Goal: Information Seeking & Learning: Learn about a topic

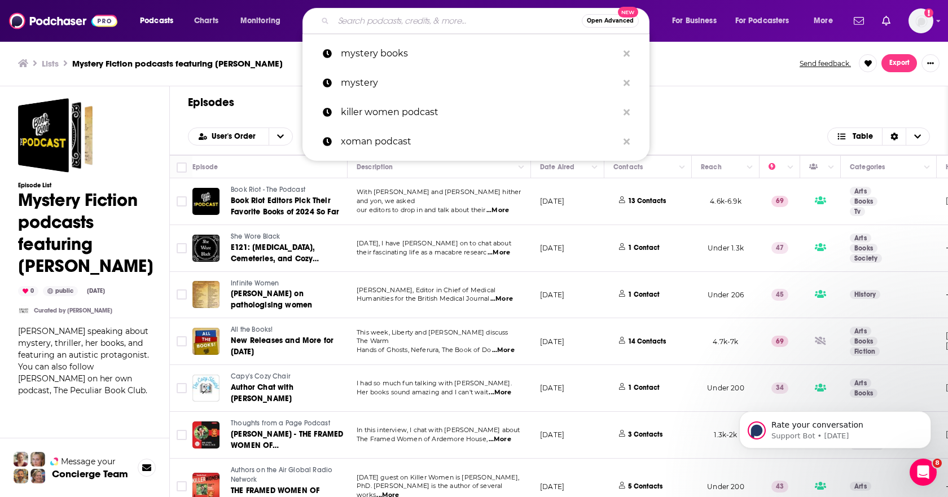
click at [399, 21] on input "Search podcasts, credits, & more..." at bounding box center [457, 21] width 248 height 18
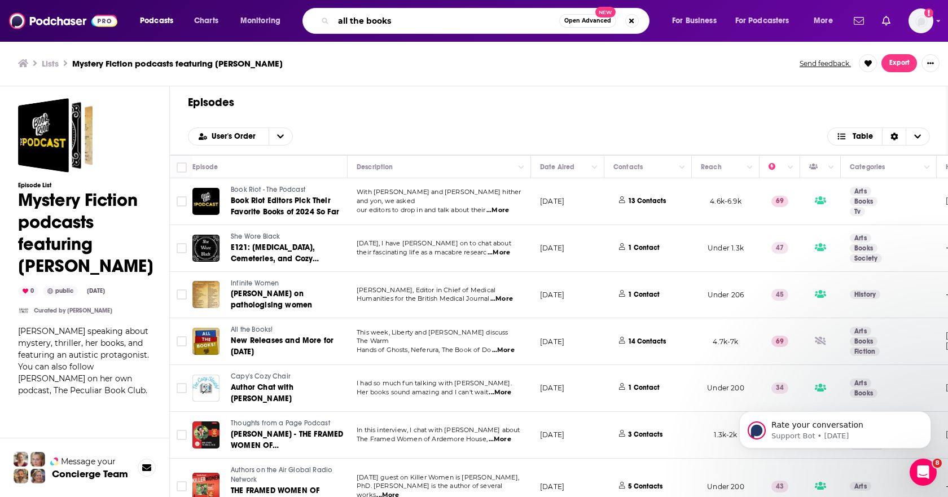
type input "all the books"
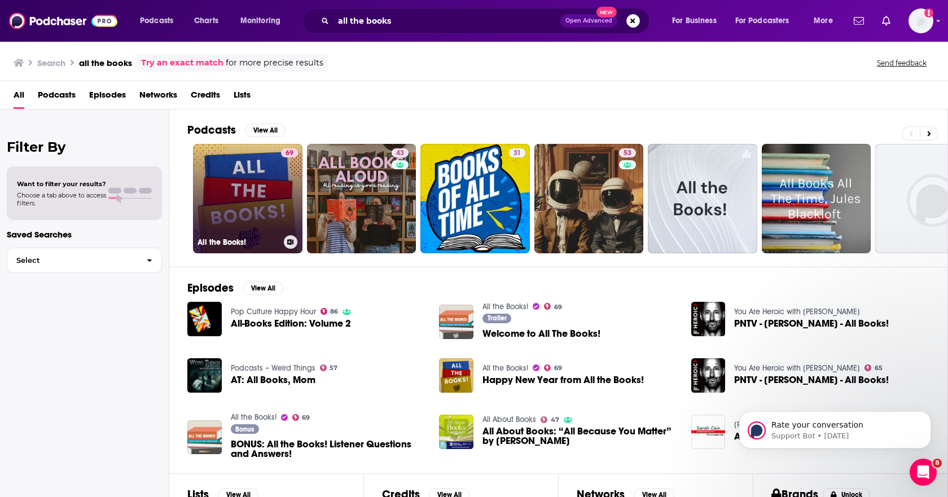
click at [262, 209] on link "69 All the Books!" at bounding box center [247, 198] width 109 height 109
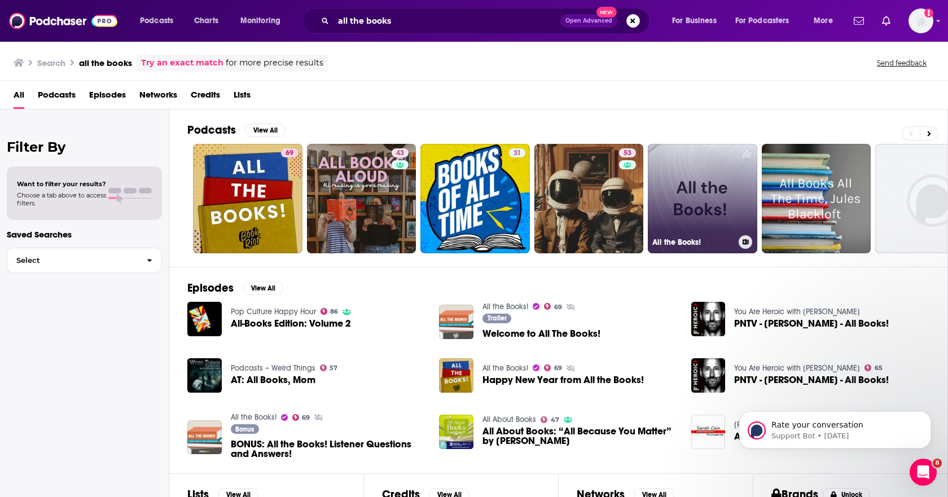
drag, startPoint x: 711, startPoint y: 228, endPoint x: 703, endPoint y: 246, distance: 19.0
click at [703, 246] on h3 "All the Books!" at bounding box center [693, 243] width 82 height 10
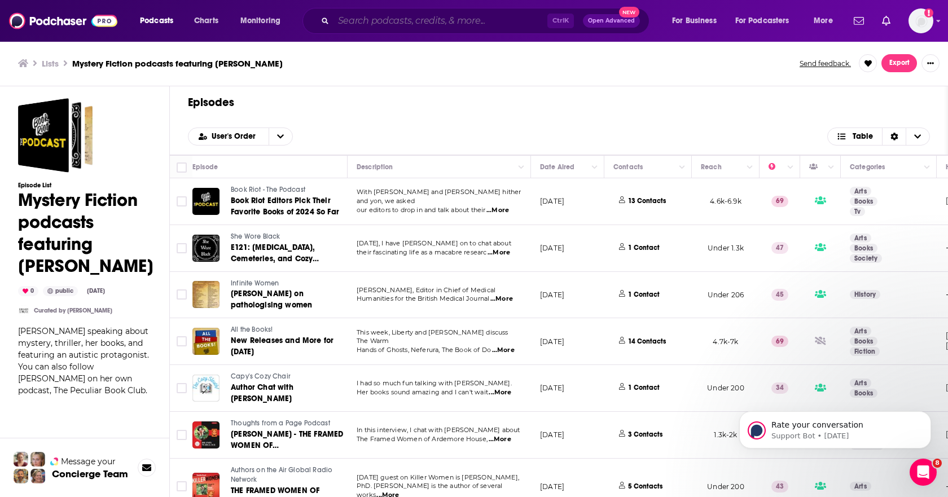
click at [369, 24] on input "Search podcasts, credits, & more..." at bounding box center [440, 21] width 214 height 18
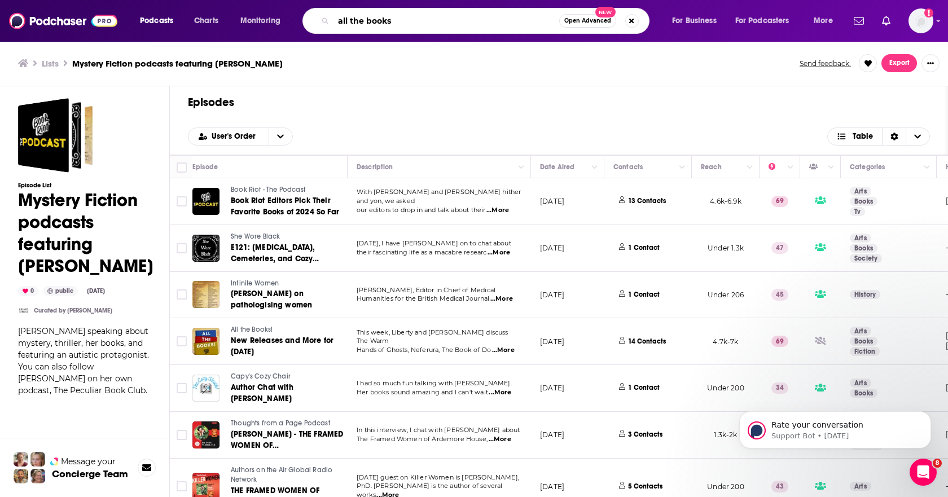
type input "all the books"
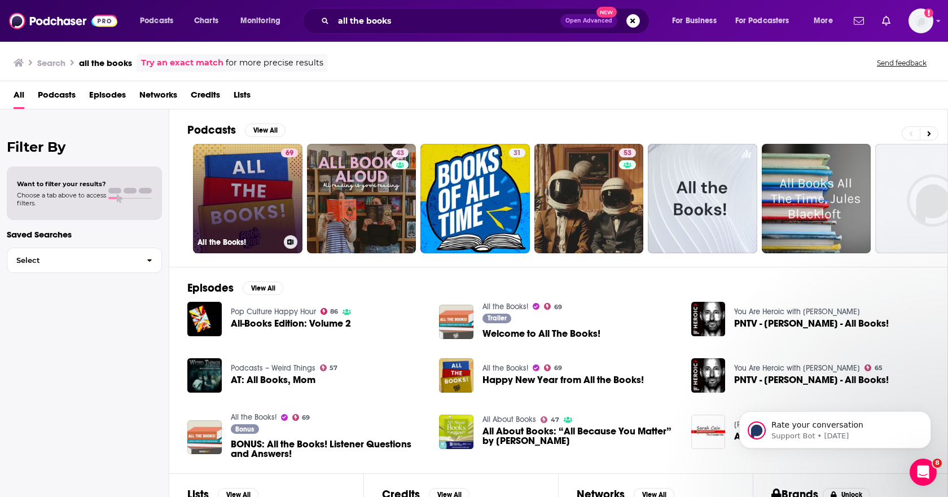
click at [259, 203] on link "69 All the Books!" at bounding box center [247, 198] width 109 height 109
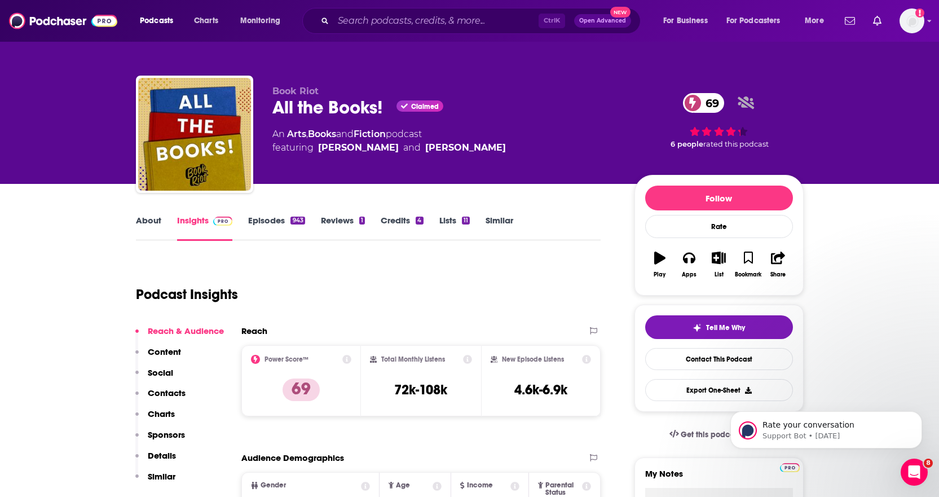
click at [253, 222] on link "Episodes 943" at bounding box center [276, 228] width 56 height 26
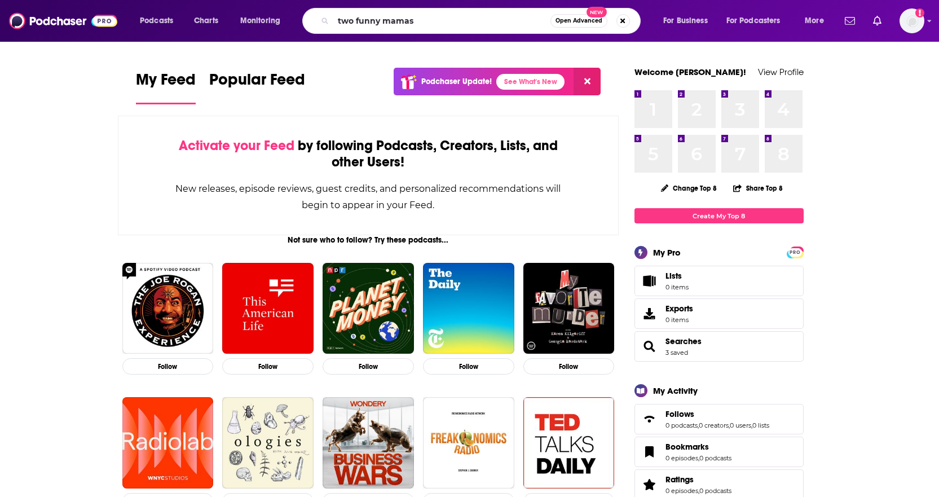
type input "two funny mamas"
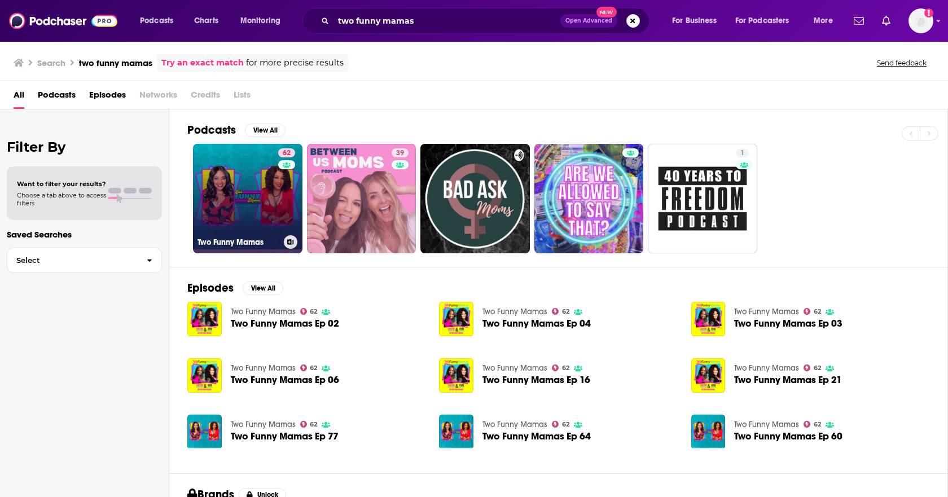
click at [237, 196] on link "62 Two Funny Mamas" at bounding box center [247, 198] width 109 height 109
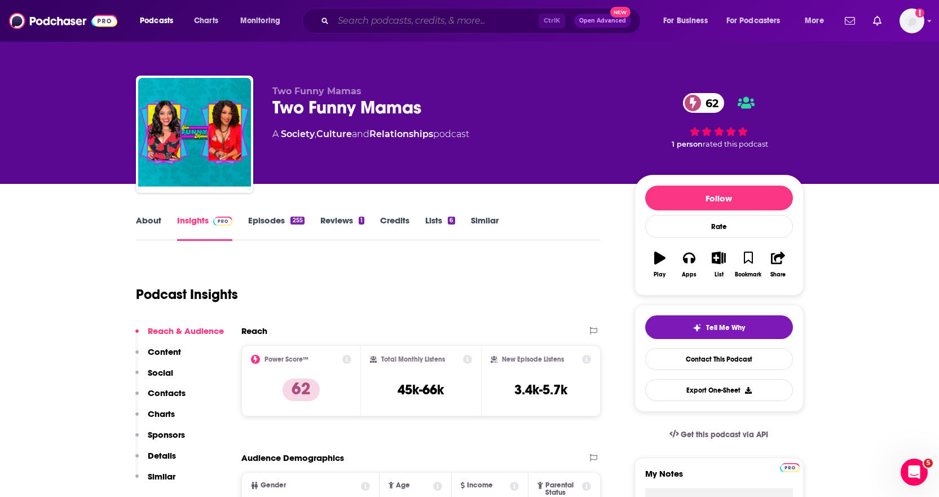
click at [436, 28] on input "Search podcasts, credits, & more..." at bounding box center [435, 21] width 205 height 18
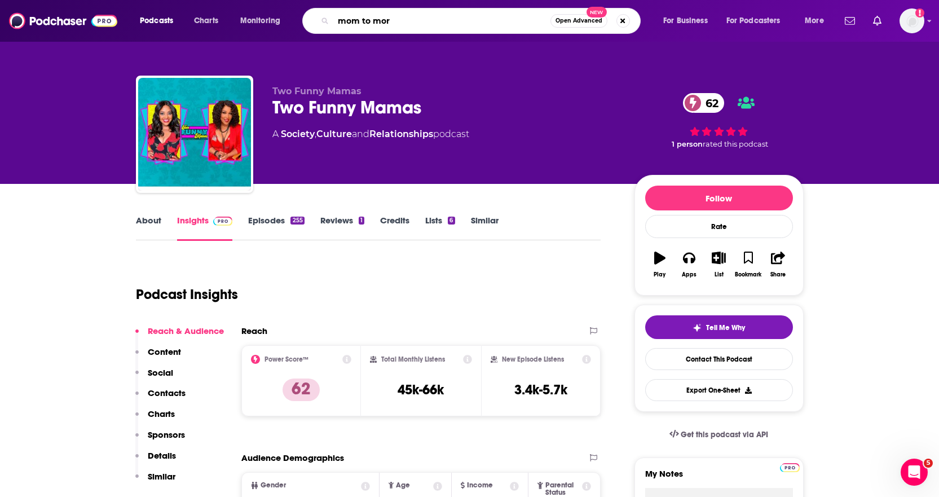
type input "mom to more"
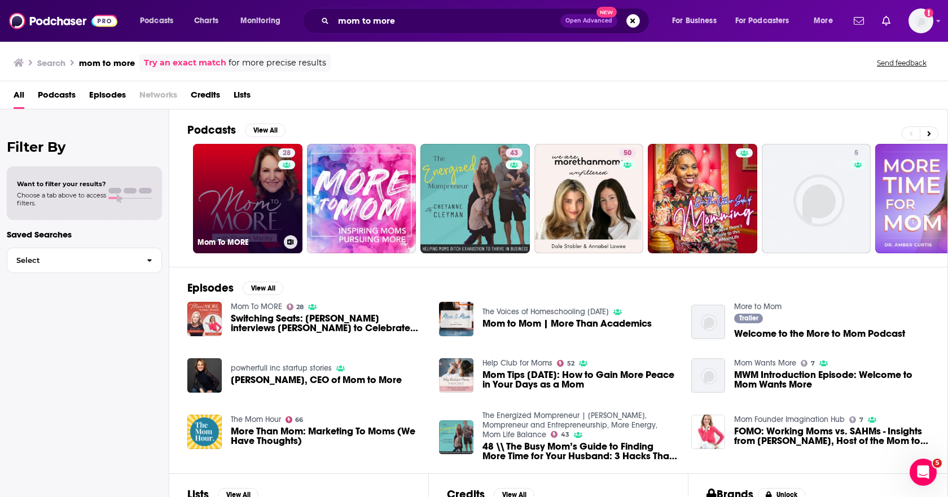
click at [239, 201] on link "28 Mom To MORE" at bounding box center [247, 198] width 109 height 109
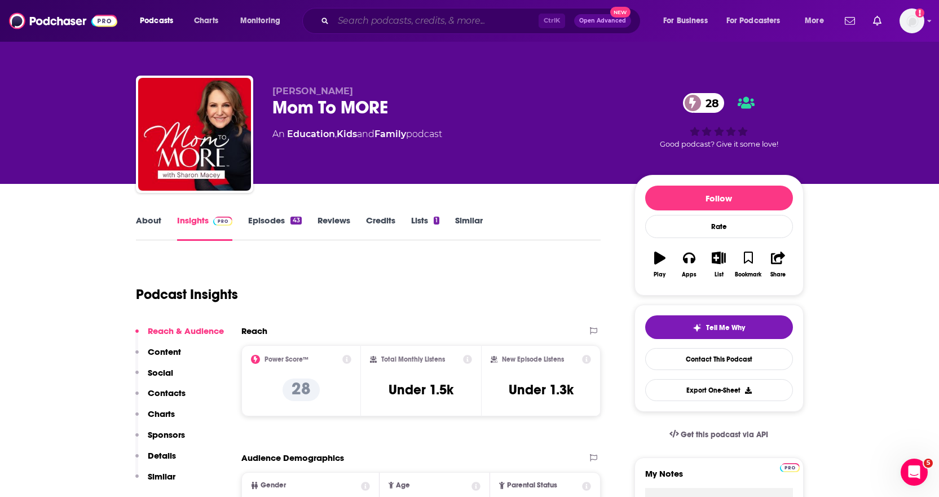
click at [419, 22] on input "Search podcasts, credits, & more..." at bounding box center [435, 21] width 205 height 18
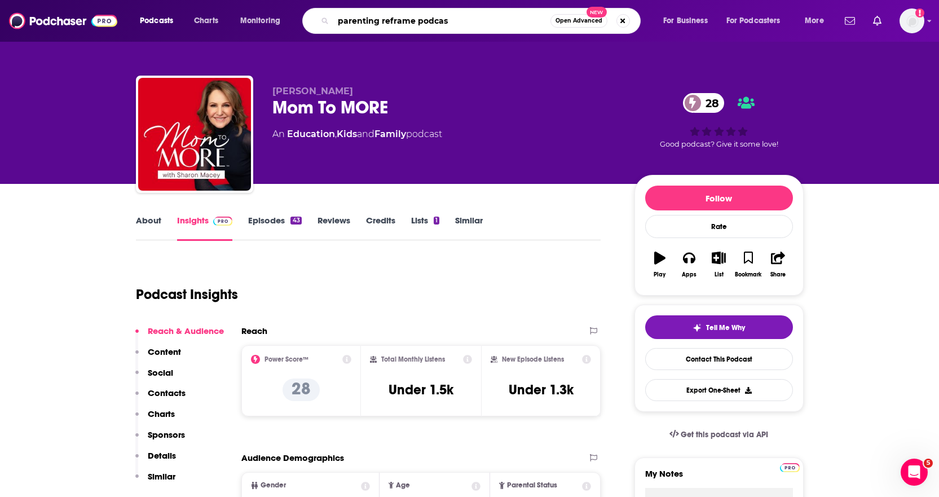
type input "parenting reframe podcast"
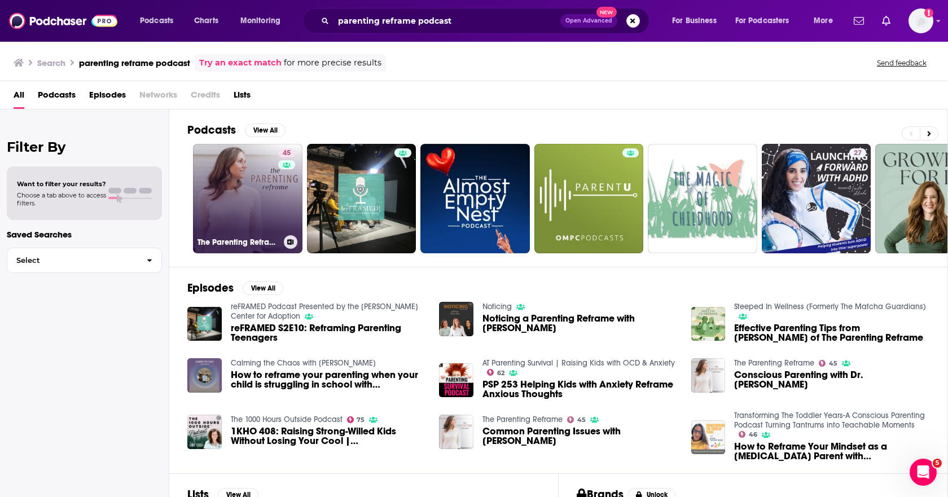
click at [257, 183] on link "45 The Parenting Reframe" at bounding box center [247, 198] width 109 height 109
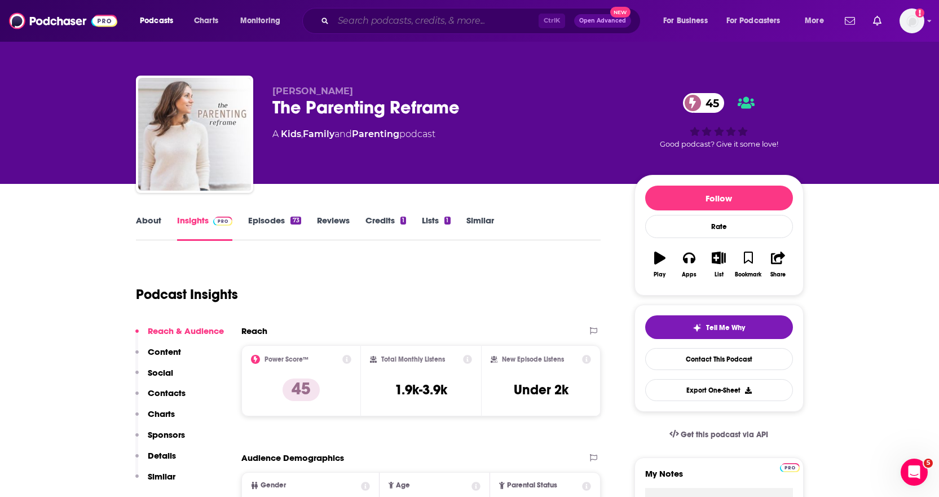
click at [381, 23] on input "Search podcasts, credits, & more..." at bounding box center [435, 21] width 205 height 18
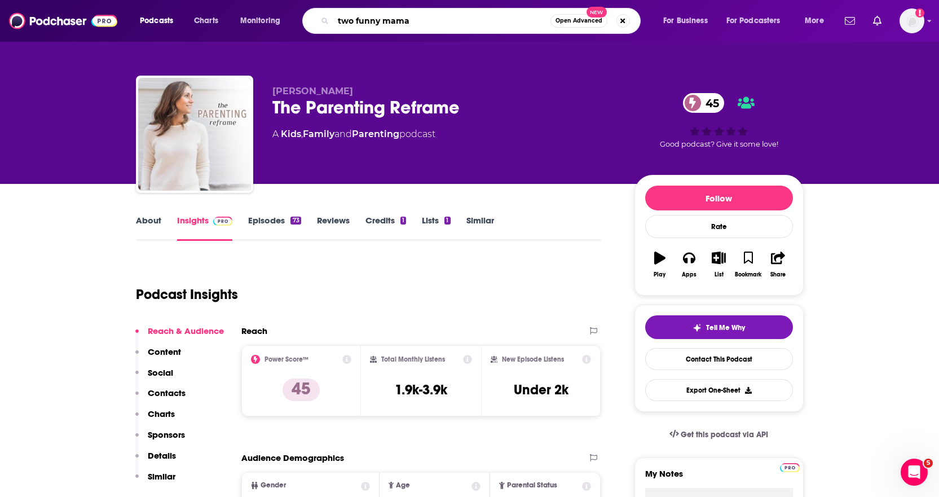
type input "two funny mamas"
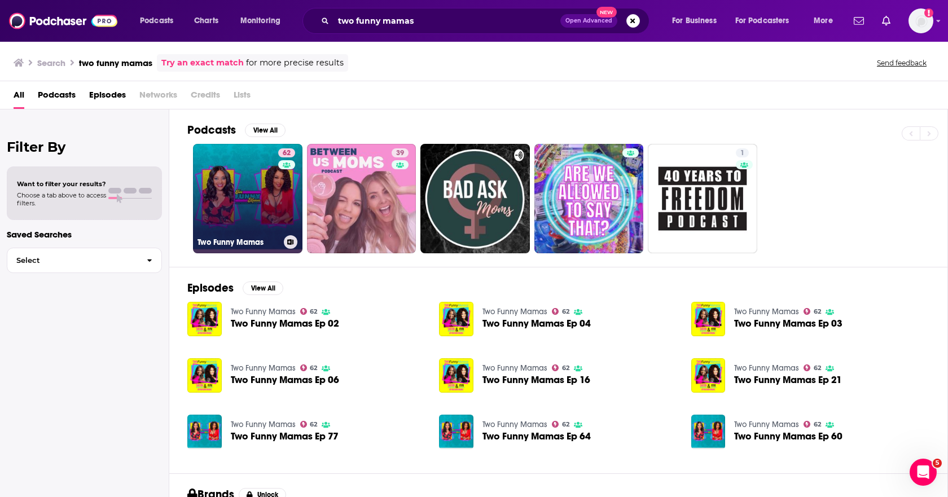
click at [225, 215] on link "62 Two Funny Mamas" at bounding box center [247, 198] width 109 height 109
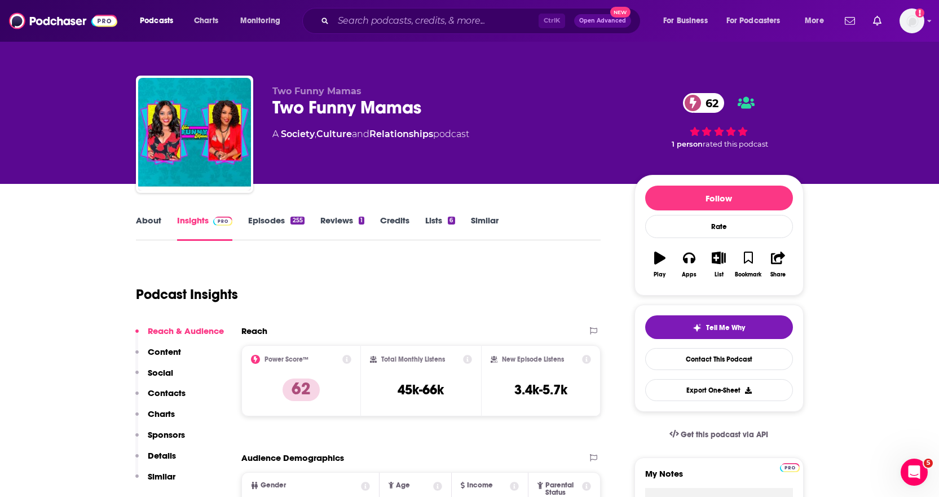
click at [157, 224] on link "About" at bounding box center [148, 228] width 25 height 26
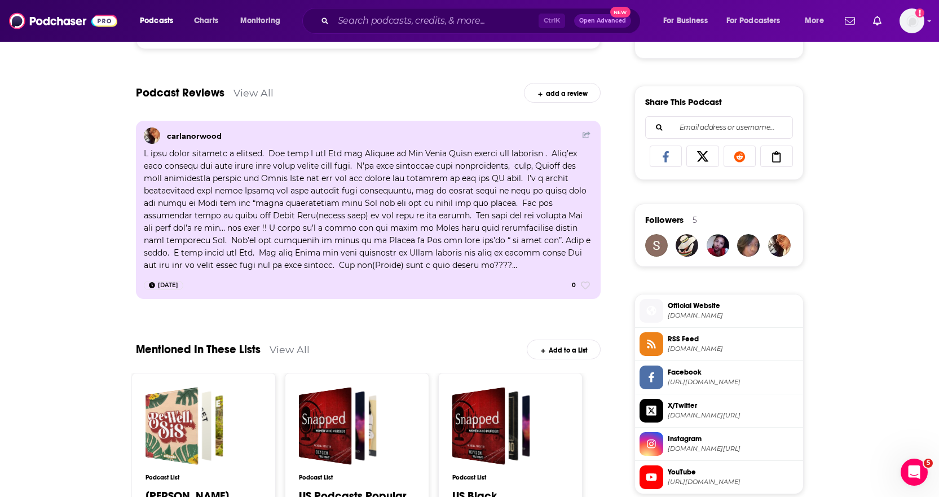
scroll to position [1015, 0]
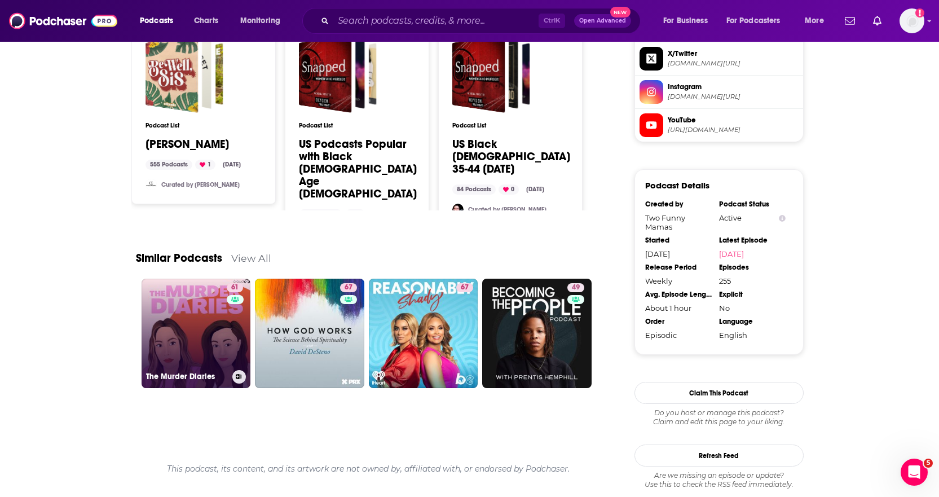
click at [212, 344] on link "61 The Murder Diaries" at bounding box center [196, 333] width 109 height 109
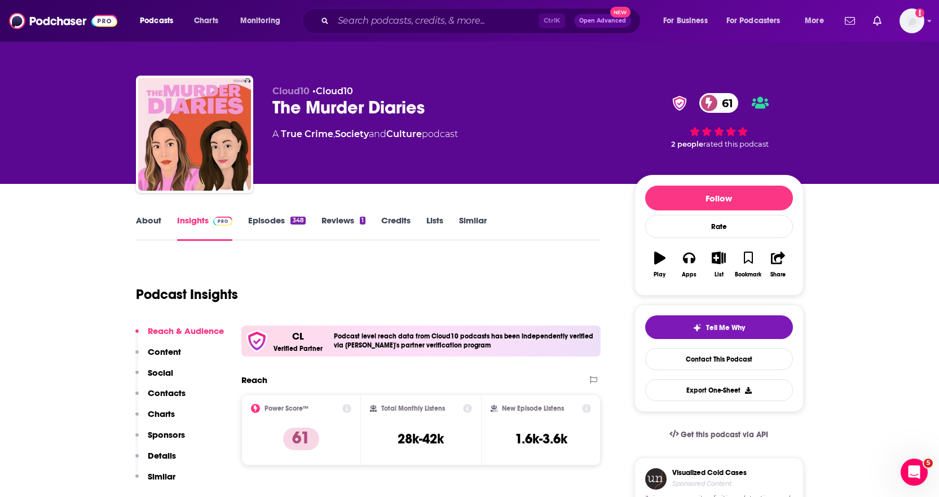
click at [149, 231] on link "About" at bounding box center [148, 228] width 25 height 26
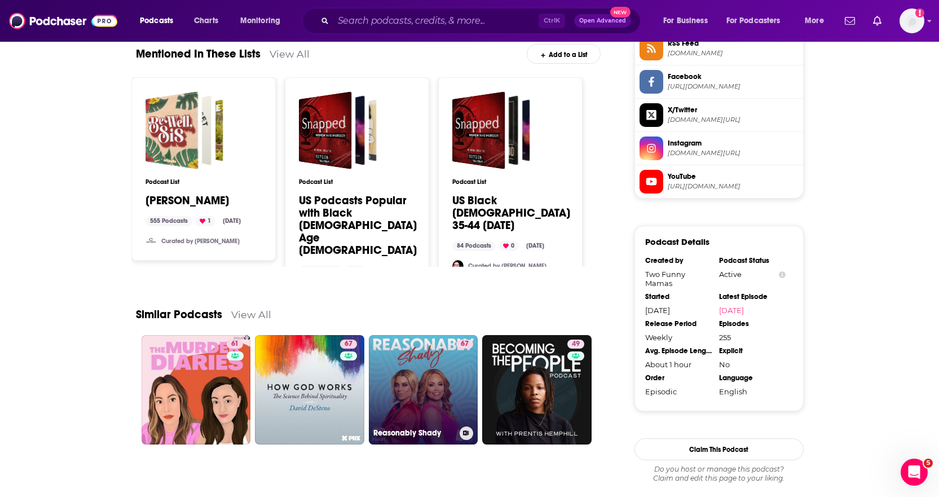
scroll to position [903, 0]
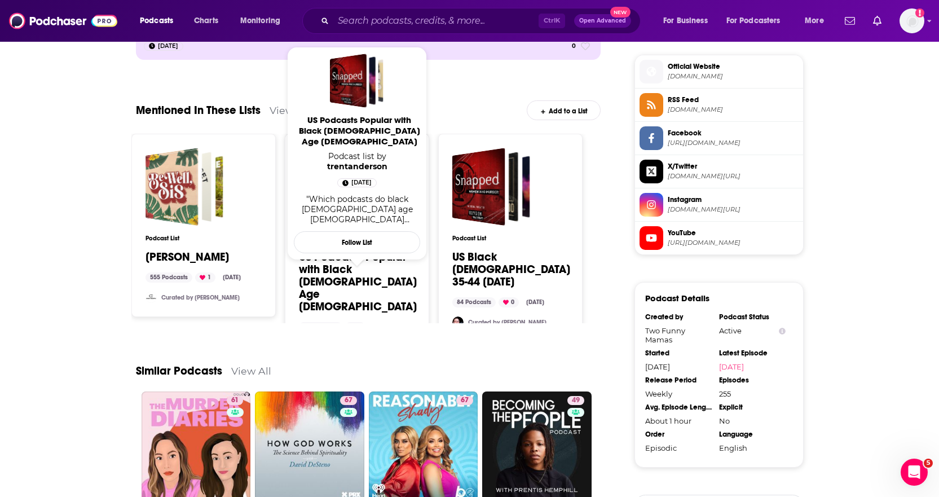
click at [362, 259] on link "US Podcasts Popular with Black Females Age 35-44" at bounding box center [358, 282] width 118 height 62
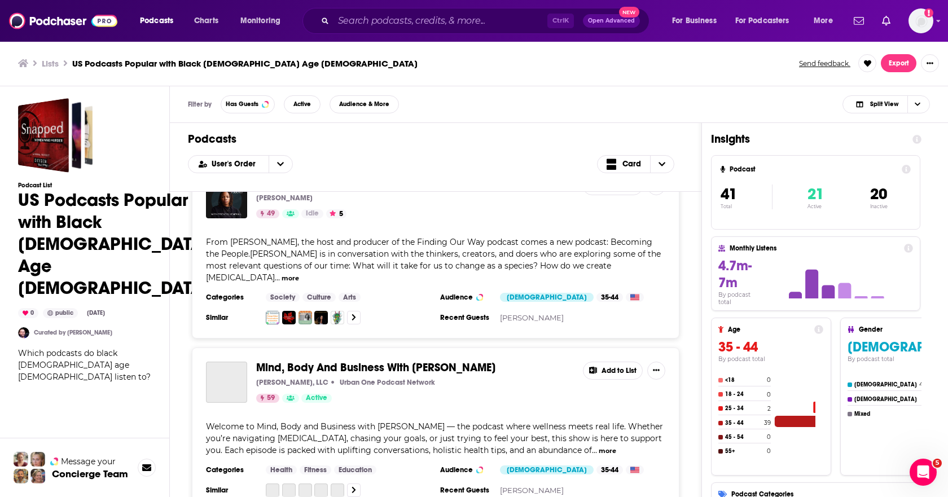
scroll to position [1580, 0]
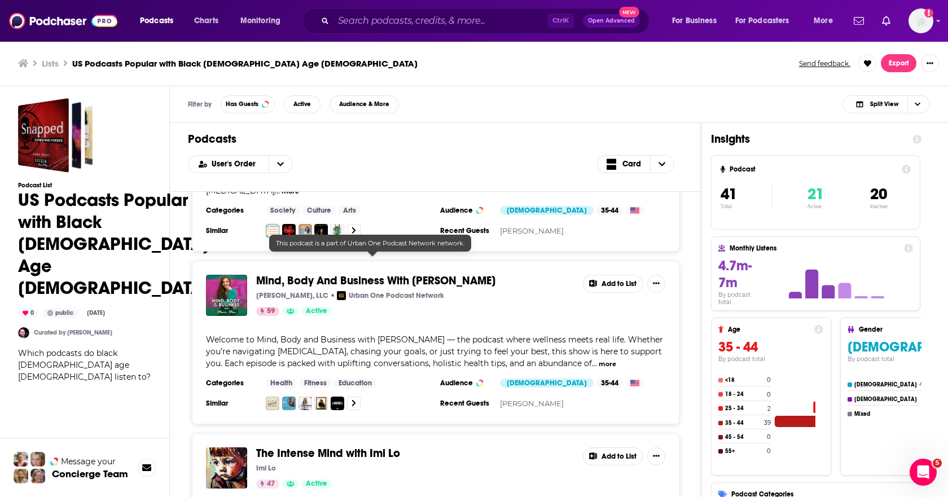
drag, startPoint x: 329, startPoint y: 256, endPoint x: 261, endPoint y: 244, distance: 69.4
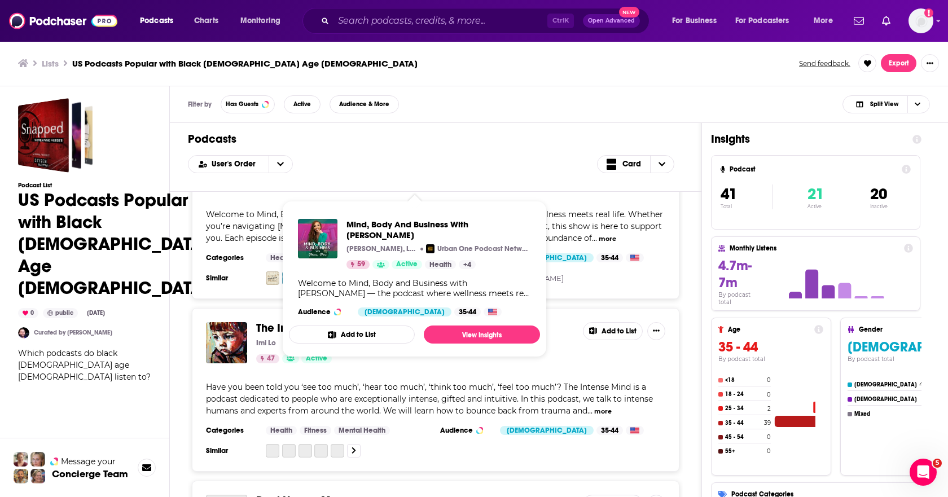
scroll to position [1918, 0]
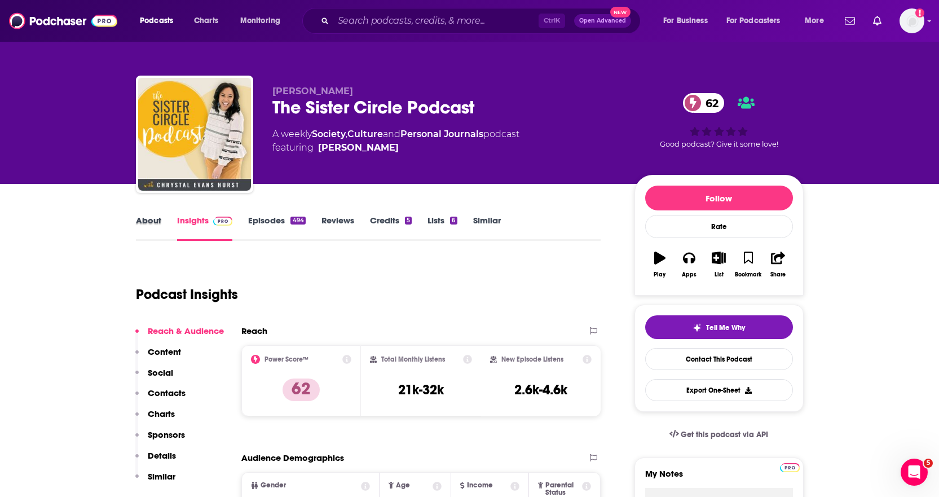
click at [164, 230] on div "About" at bounding box center [156, 228] width 41 height 26
click at [144, 219] on link "About" at bounding box center [148, 228] width 25 height 26
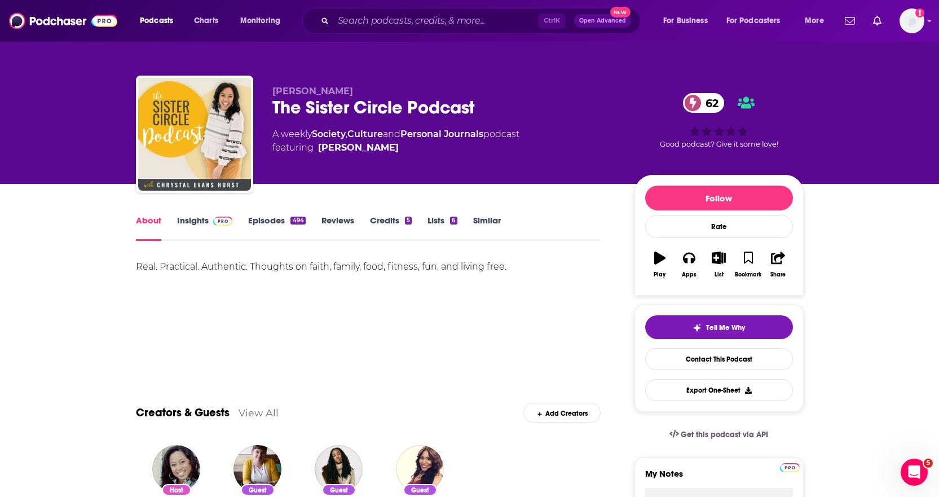
click at [190, 225] on link "Insights" at bounding box center [205, 228] width 56 height 26
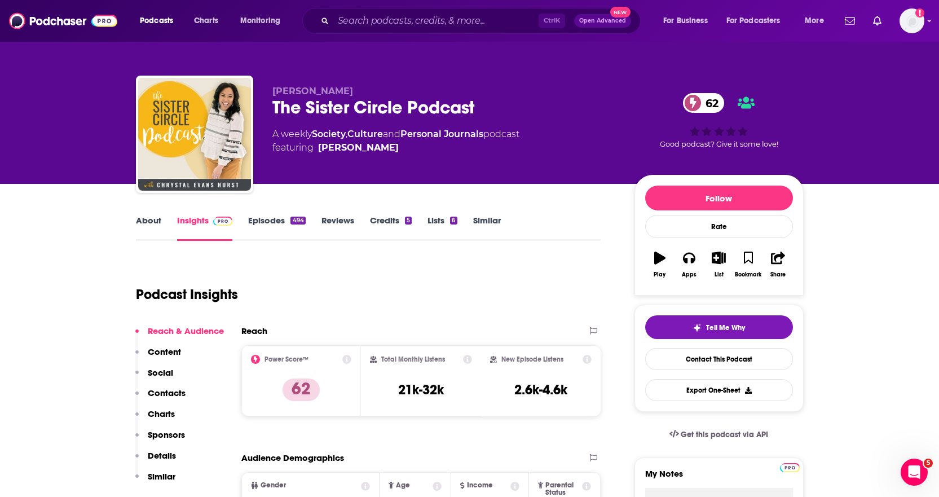
click at [148, 221] on link "About" at bounding box center [148, 228] width 25 height 26
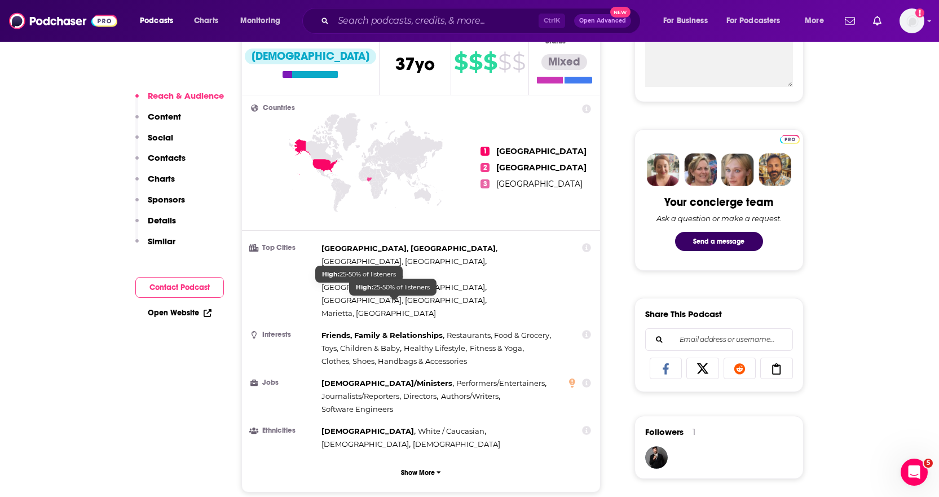
scroll to position [846, 0]
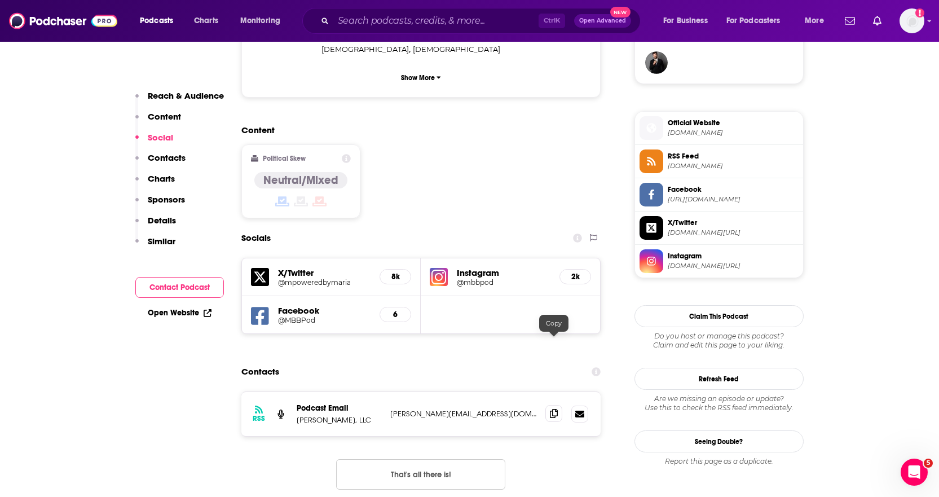
click at [553, 409] on icon at bounding box center [554, 413] width 8 height 9
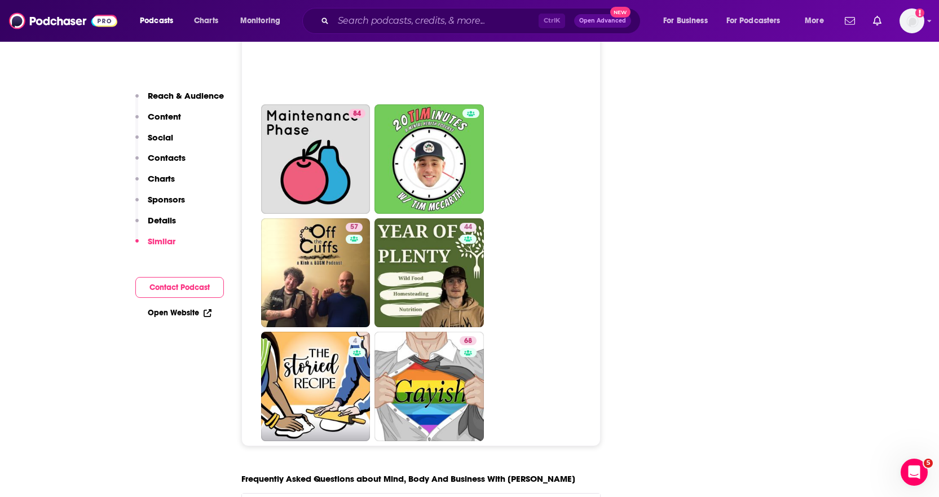
scroll to position [5247, 0]
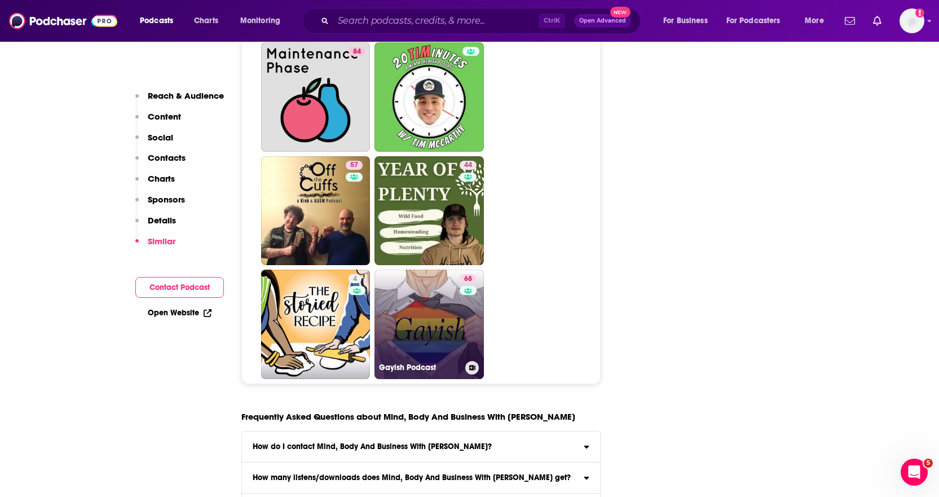
click at [420, 270] on link "68 Gayish Podcast" at bounding box center [429, 324] width 109 height 109
type input "[URL][DOMAIN_NAME]"
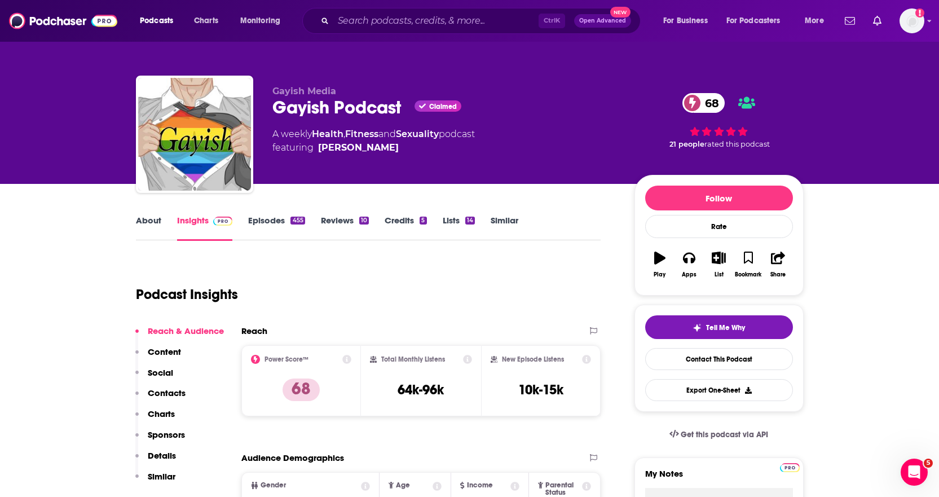
click at [145, 221] on link "About" at bounding box center [148, 228] width 25 height 26
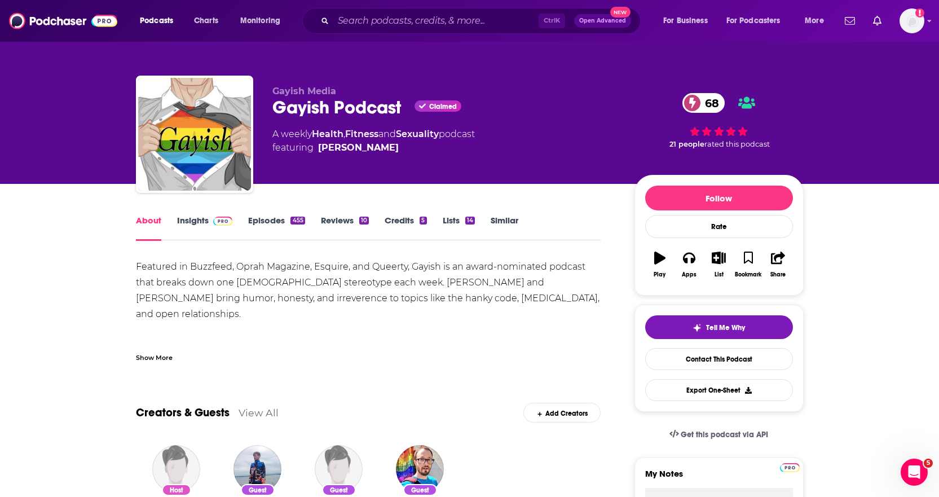
click at [169, 358] on div "Show More" at bounding box center [154, 356] width 37 height 11
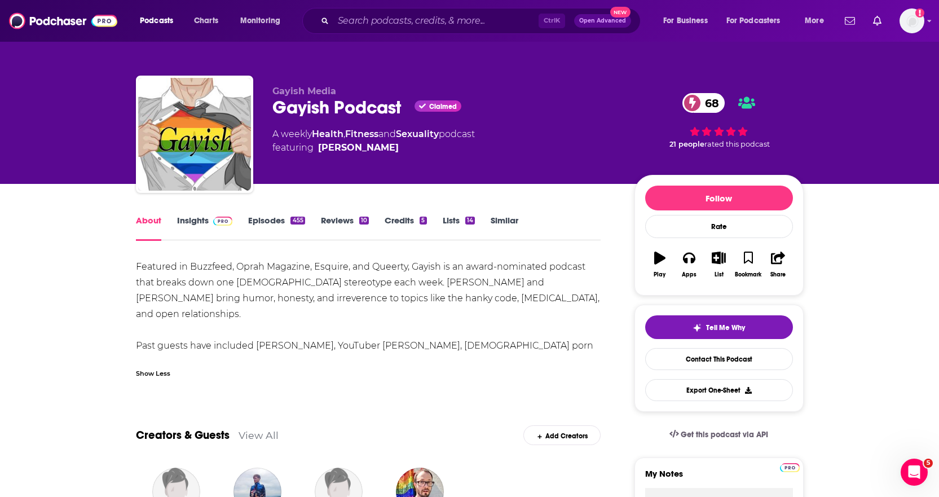
click at [214, 232] on link "Insights" at bounding box center [205, 228] width 56 height 26
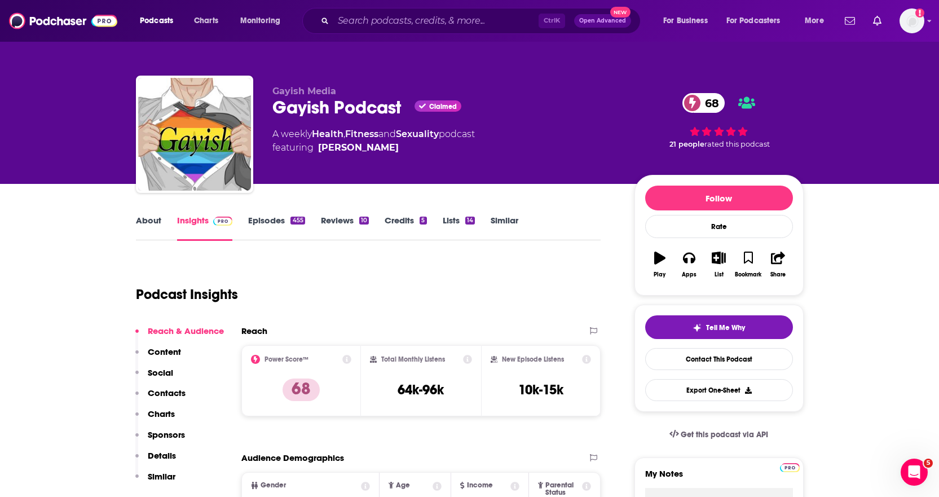
click at [260, 225] on link "Episodes 455" at bounding box center [276, 228] width 56 height 26
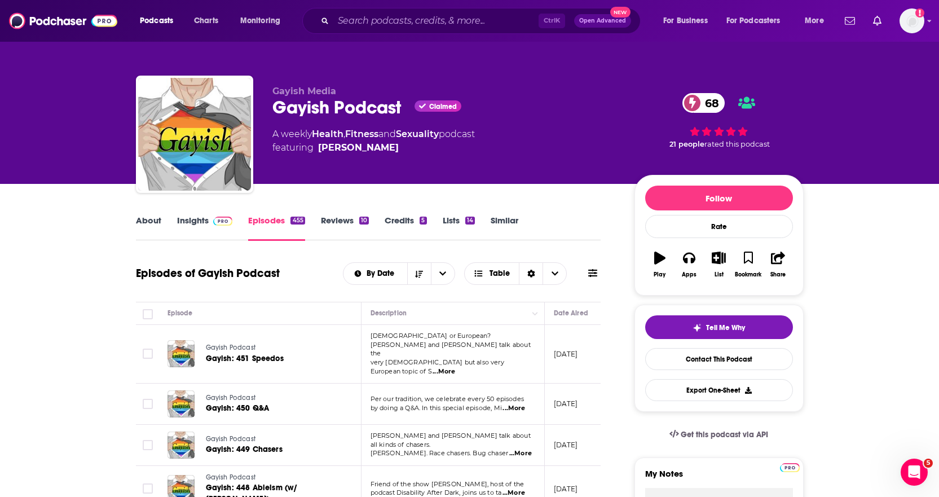
click at [455, 367] on span "...More" at bounding box center [444, 371] width 23 height 9
